Goal: Information Seeking & Learning: Check status

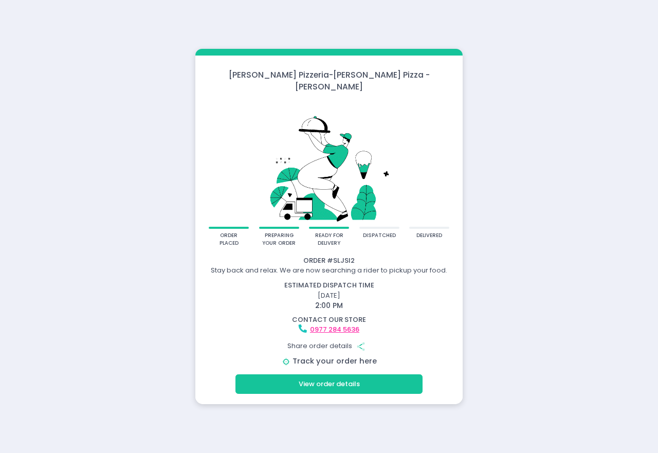
click at [329, 355] on link "Track your order here" at bounding box center [334, 360] width 84 height 10
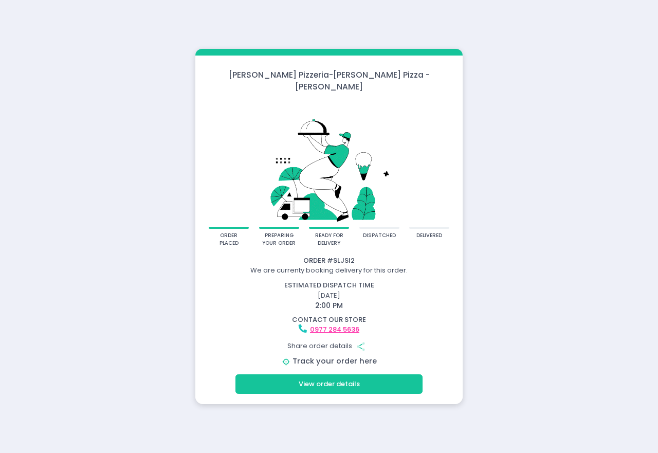
click at [337, 355] on link "Track your order here" at bounding box center [334, 360] width 84 height 10
click at [352, 356] on link "Track your order here" at bounding box center [334, 360] width 84 height 10
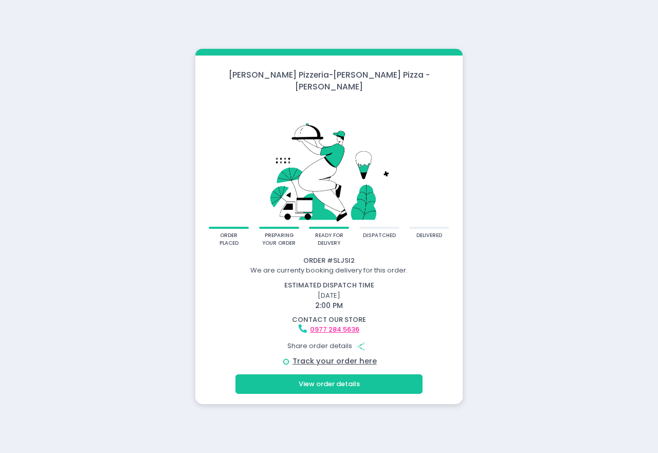
click at [326, 384] on button "View order details" at bounding box center [328, 384] width 187 height 20
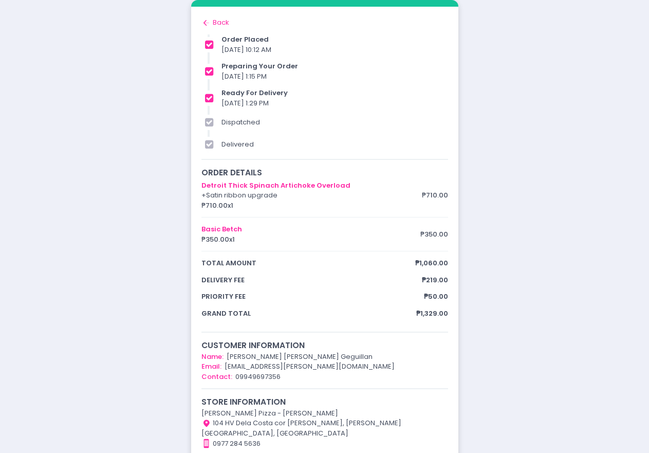
click at [204, 23] on icon at bounding box center [205, 23] width 4 height 6
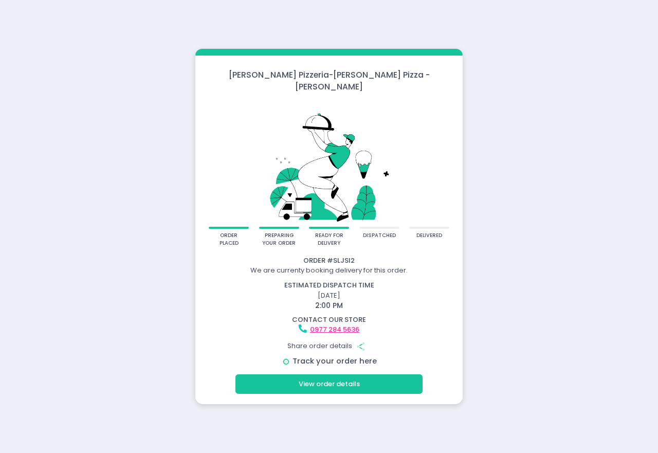
click at [314, 357] on link "Track your order here" at bounding box center [334, 360] width 84 height 10
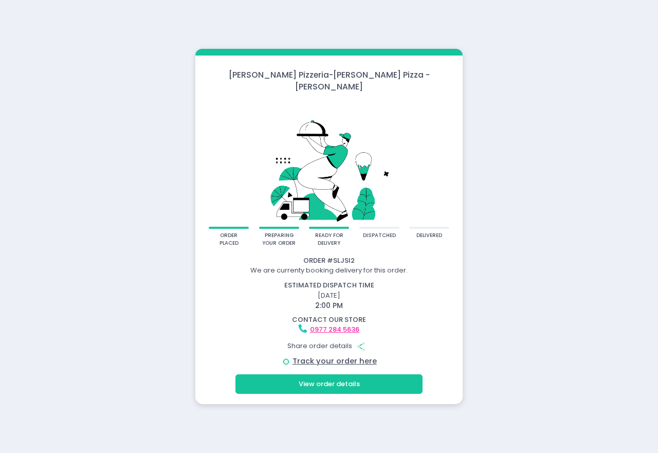
click at [297, 374] on button "View order details" at bounding box center [328, 384] width 187 height 20
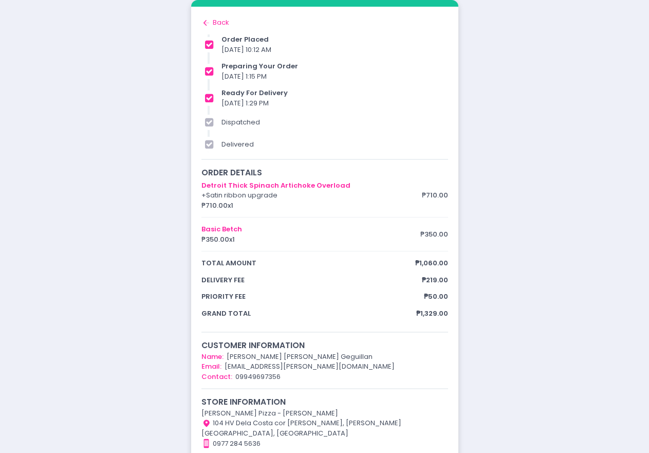
click at [219, 21] on div "Back to home Created with Sketch. Back" at bounding box center [324, 22] width 247 height 10
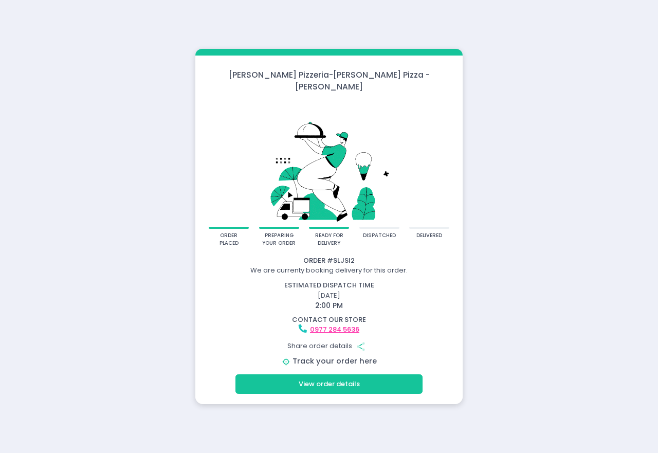
click at [362, 355] on link "Track your order here" at bounding box center [334, 360] width 84 height 10
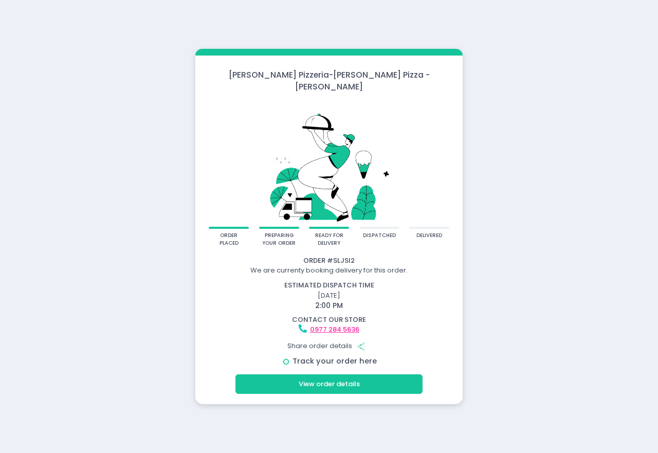
click at [335, 359] on link "Track your order here" at bounding box center [334, 360] width 84 height 10
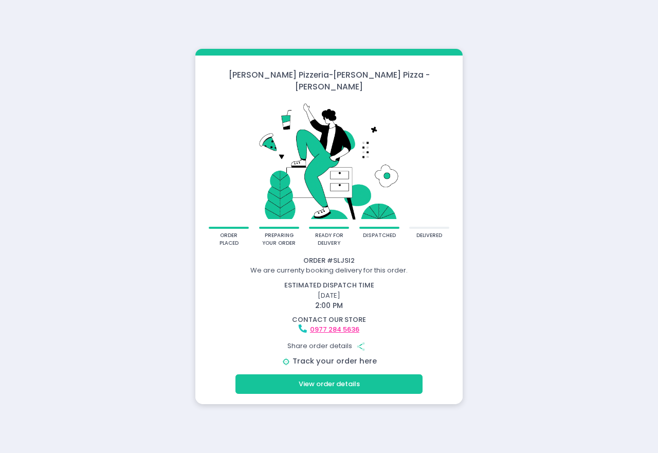
click at [339, 355] on link "Track your order here" at bounding box center [334, 360] width 84 height 10
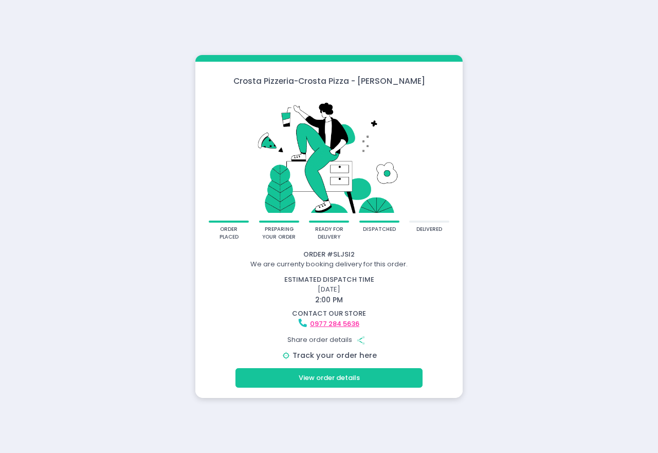
click at [348, 355] on link "Track your order here" at bounding box center [334, 355] width 84 height 10
